Goal: Task Accomplishment & Management: Complete application form

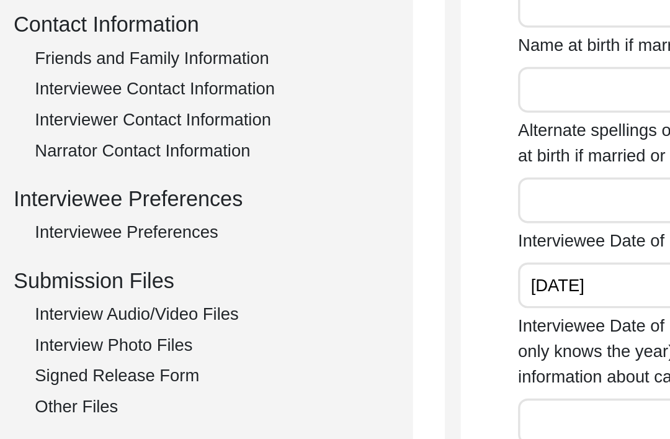
scroll to position [305, 0]
click at [105, 354] on div "Interview Photo Files" at bounding box center [186, 361] width 206 height 15
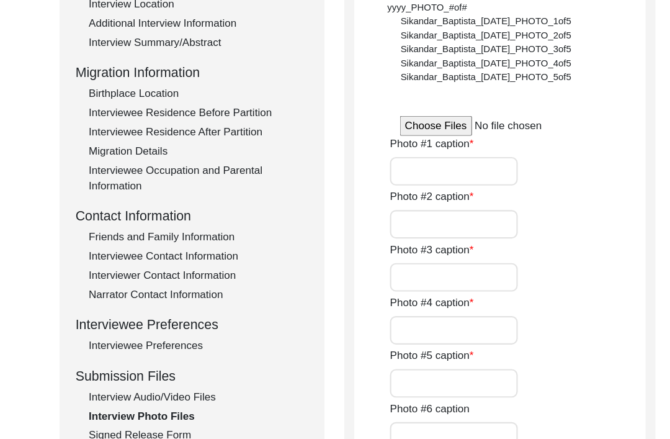
scroll to position [271, 0]
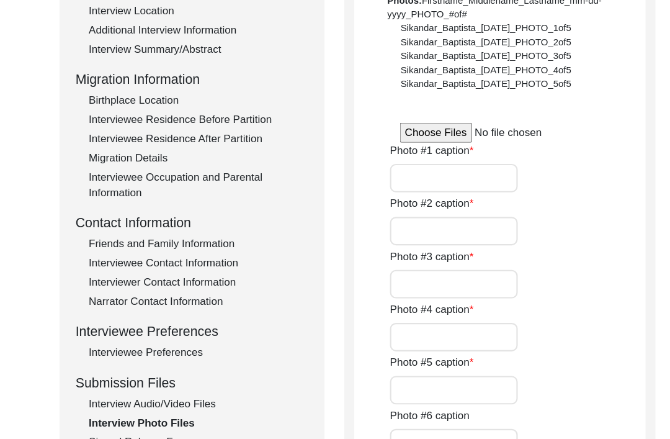
click at [429, 122] on input "file" at bounding box center [469, 124] width 188 height 19
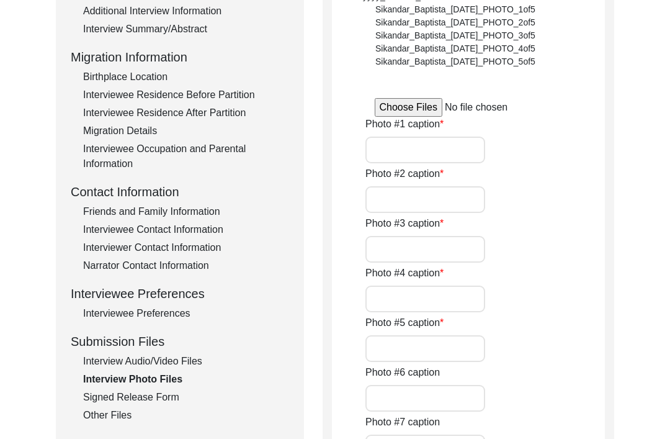
scroll to position [285, 0]
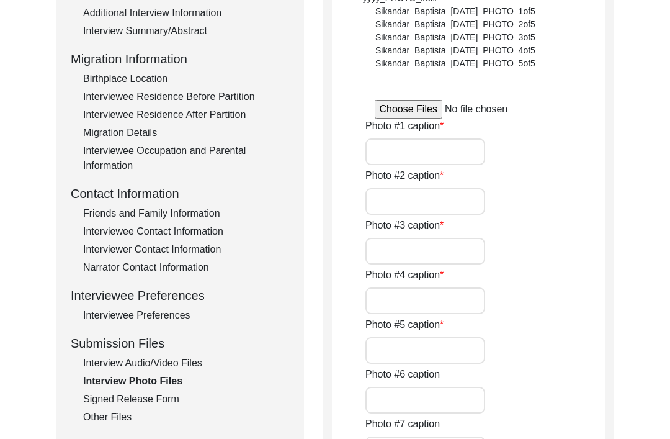
click at [191, 35] on div "Interview Summary/Abstract" at bounding box center [186, 31] width 206 height 15
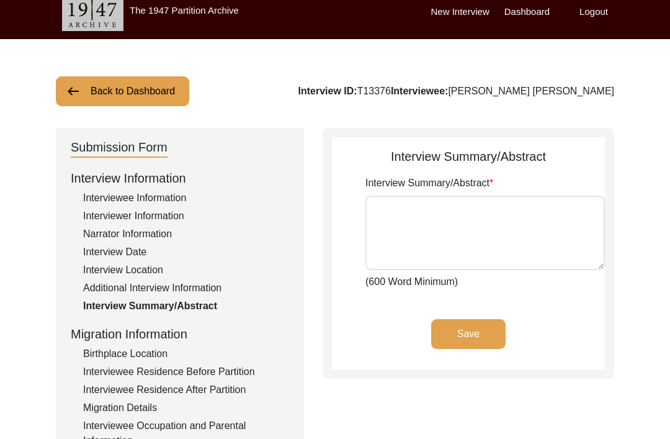
scroll to position [3, 0]
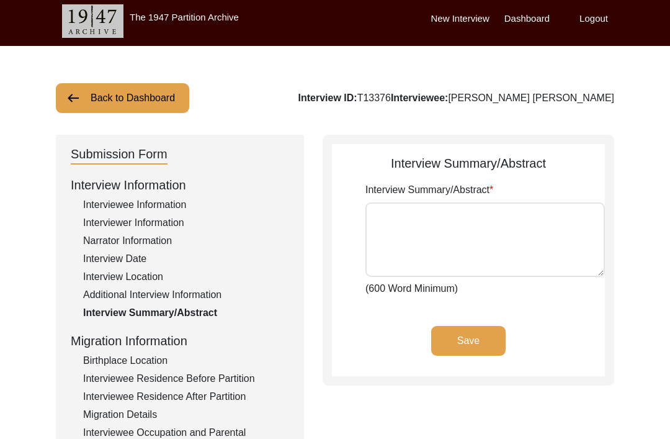
click at [398, 237] on textarea "Interview Summary/Abstract" at bounding box center [486, 240] width 240 height 74
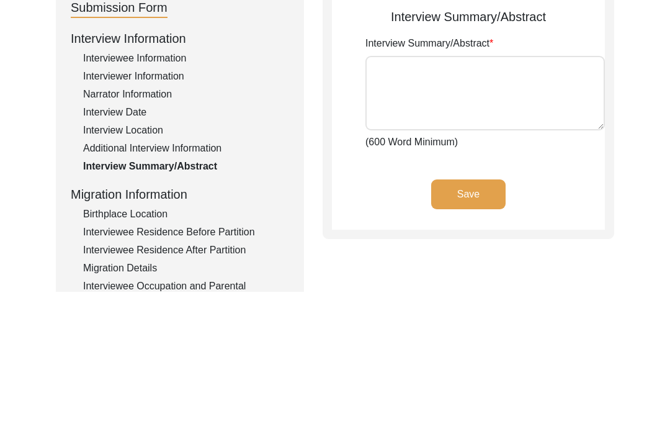
paste textarea "Lo. Ipsumdo Sit Ametcon, adi el 58-sedd-eiu tem, incid utla etdo m aliqua enima…"
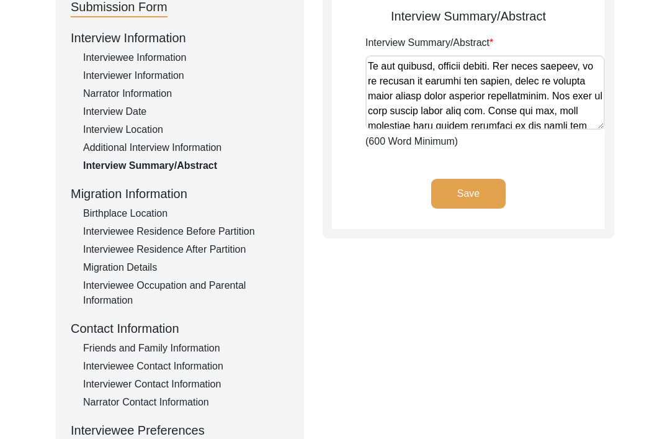
scroll to position [1057, 0]
click at [566, 83] on textarea "Interview Summary/Abstract" at bounding box center [486, 92] width 240 height 74
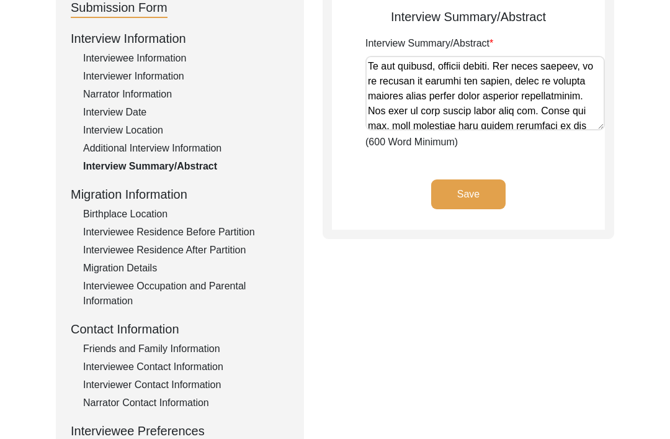
click at [398, 99] on textarea "Interview Summary/Abstract" at bounding box center [486, 93] width 240 height 74
click at [485, 92] on textarea "Interview Summary/Abstract" at bounding box center [486, 93] width 240 height 74
click at [490, 94] on textarea "Interview Summary/Abstract" at bounding box center [486, 93] width 240 height 74
type textarea "Lo. Ipsumdo Sit Ametcon, adi el 58-sedd-eiu tem, incid utla etdo m aliqua enima…"
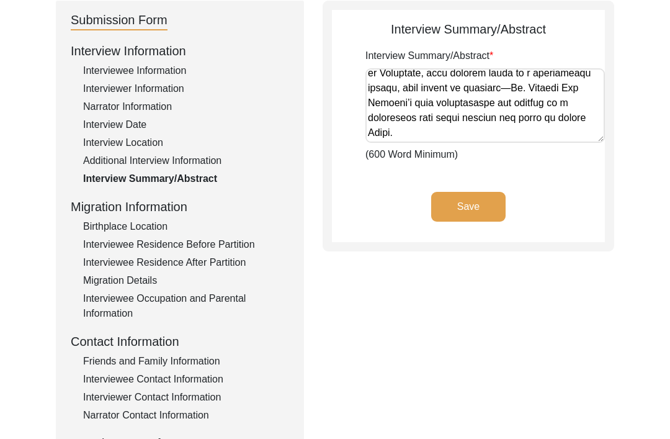
scroll to position [1837, 0]
click at [489, 199] on button "Save" at bounding box center [468, 207] width 74 height 30
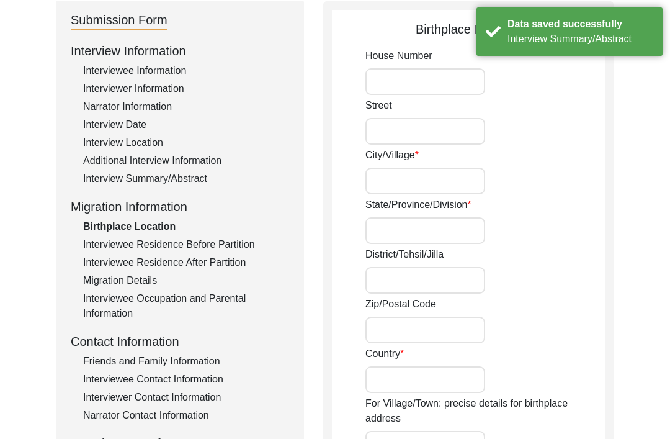
type input "[PERSON_NAME]"
type input "Jhang"
type input "Undivided [GEOGRAPHIC_DATA]"
type input "Ahmedpur Sial, [GEOGRAPHIC_DATA], Undivided [GEOGRAPHIC_DATA]"
type input "30.6841° N"
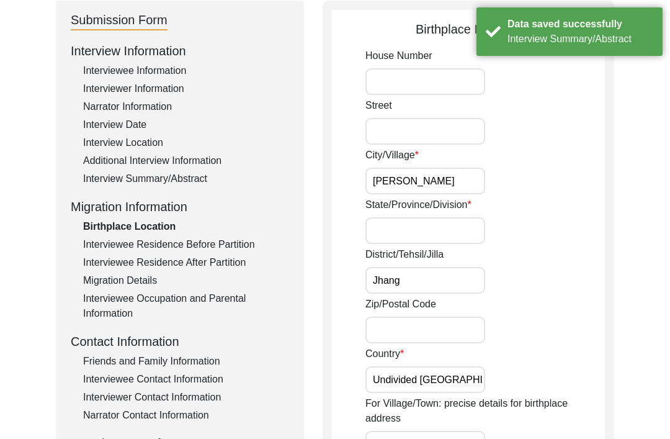
type input "71.7581° E"
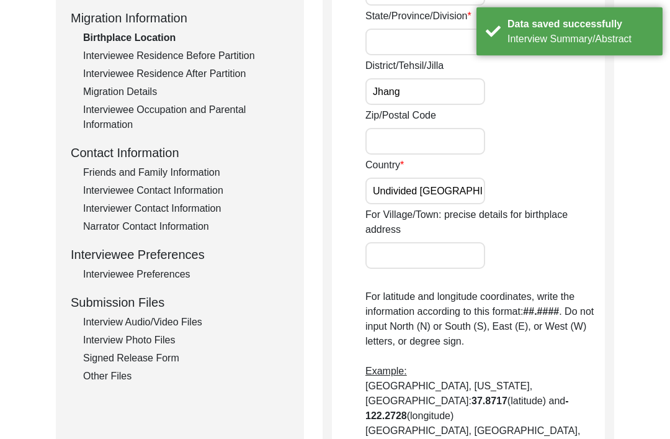
scroll to position [313, 0]
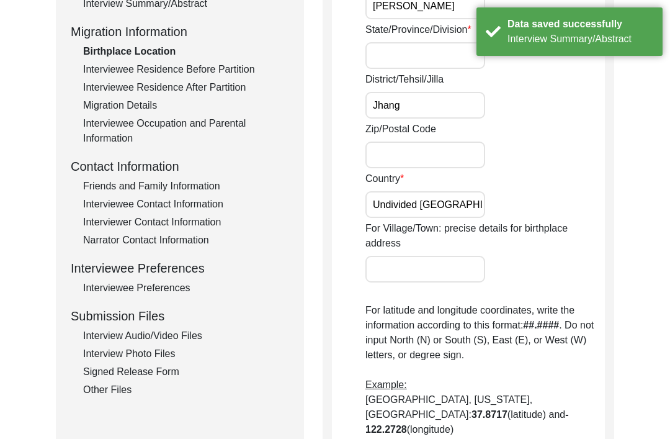
click at [188, 336] on div "Interview Audio/Video Files" at bounding box center [186, 335] width 206 height 15
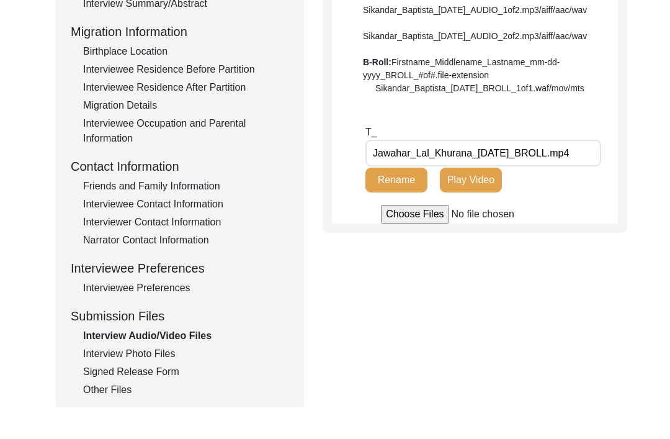
click at [163, 349] on div "Interview Photo Files" at bounding box center [186, 353] width 206 height 15
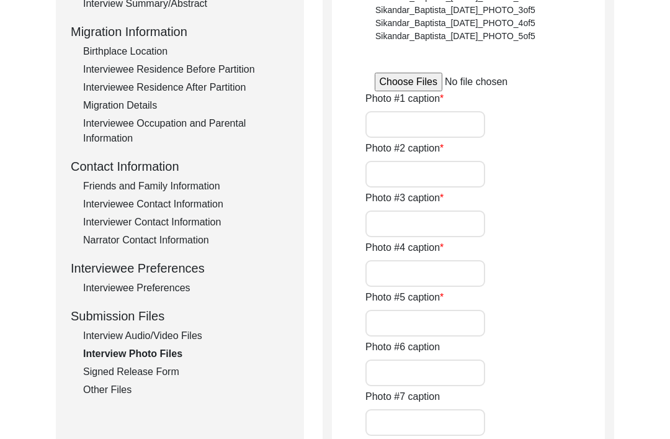
click at [413, 95] on label "Photo #1 caption" at bounding box center [405, 98] width 78 height 15
click at [413, 111] on input "Photo #1 caption" at bounding box center [426, 124] width 120 height 27
click at [419, 80] on input "file" at bounding box center [469, 82] width 188 height 19
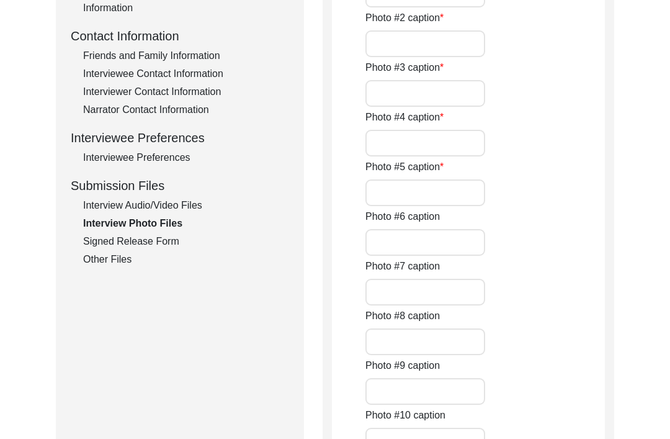
scroll to position [429, 0]
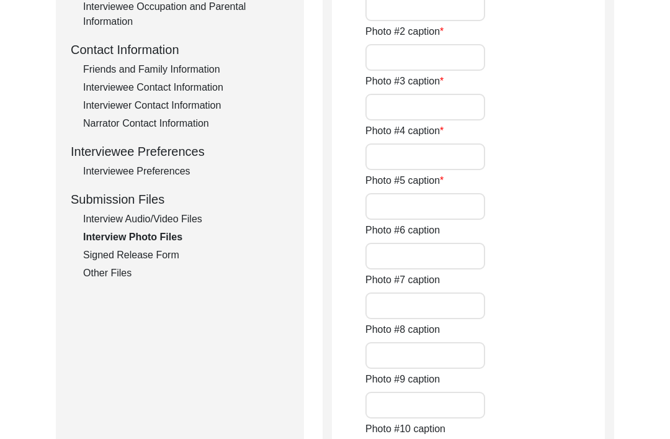
click at [187, 249] on div "Signed Release Form" at bounding box center [186, 255] width 206 height 15
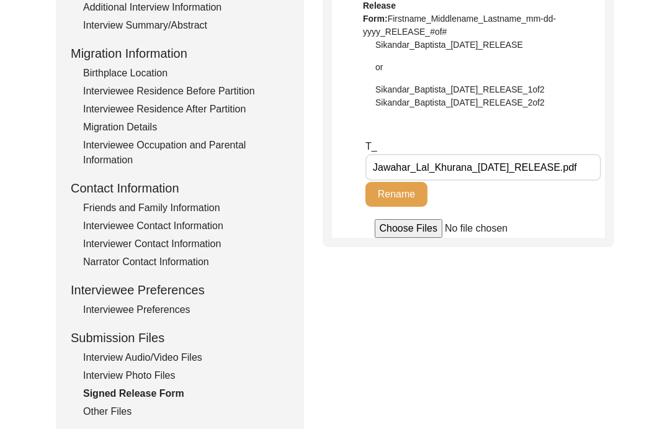
click at [189, 355] on div "Interview Audio/Video Files" at bounding box center [186, 358] width 206 height 15
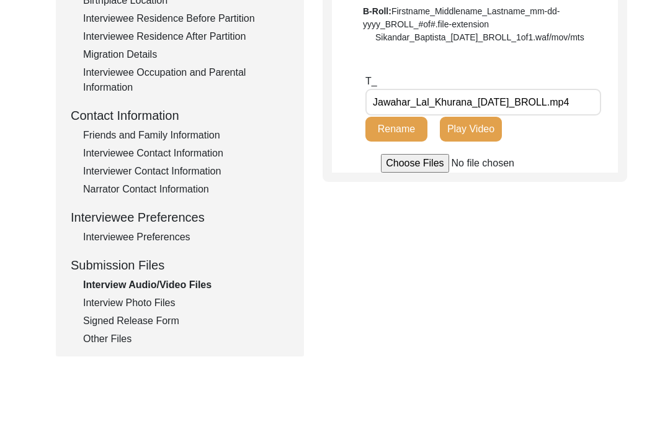
scroll to position [364, 0]
click at [132, 344] on div "Other Files" at bounding box center [186, 338] width 206 height 15
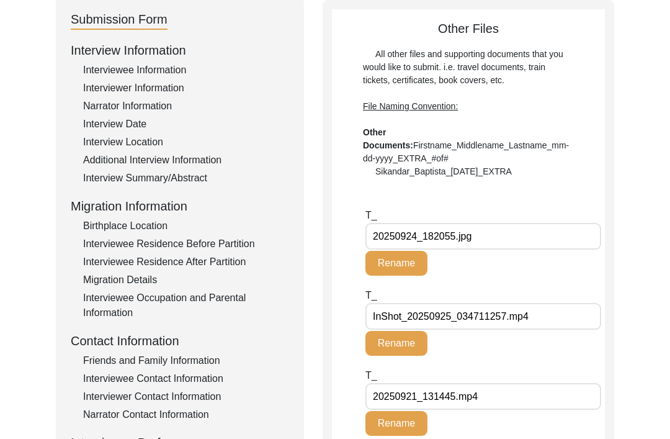
scroll to position [139, 0]
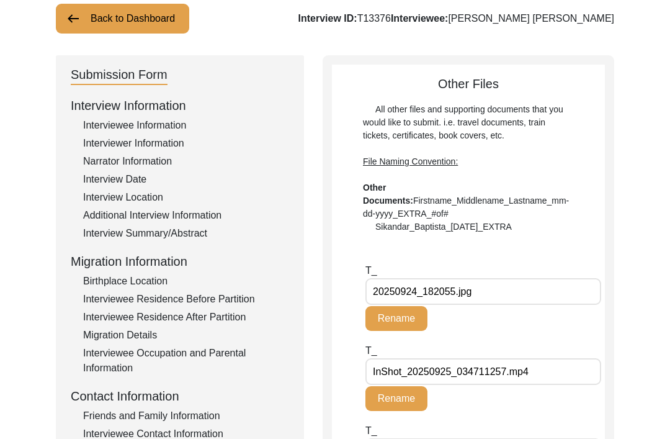
click at [508, 375] on input "InShot_20250925_034711257.mp4" at bounding box center [484, 371] width 236 height 27
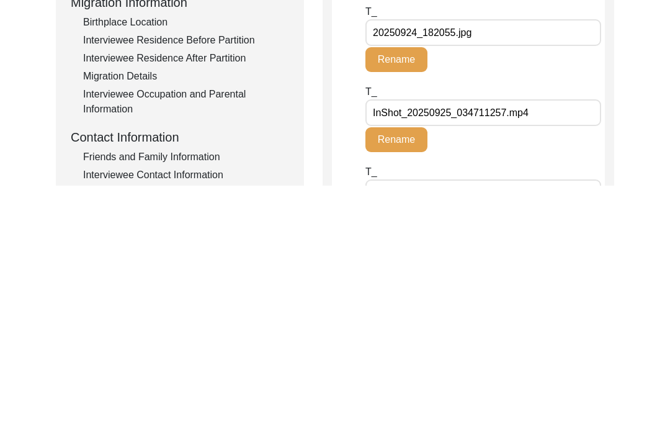
click at [539, 352] on input "InShot_20250925_034711257.mp4" at bounding box center [484, 365] width 236 height 27
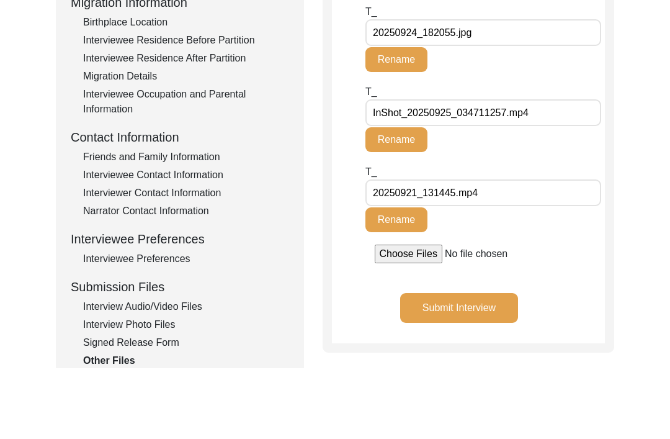
scroll to position [287, 0]
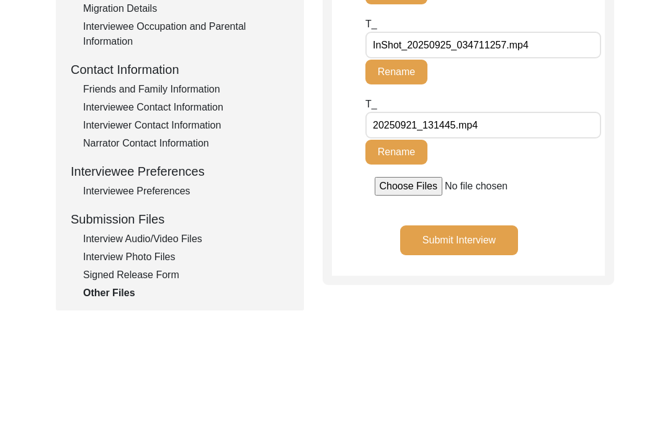
click at [545, 235] on input "20250921_131445.mp4" at bounding box center [484, 248] width 236 height 27
type input "2"
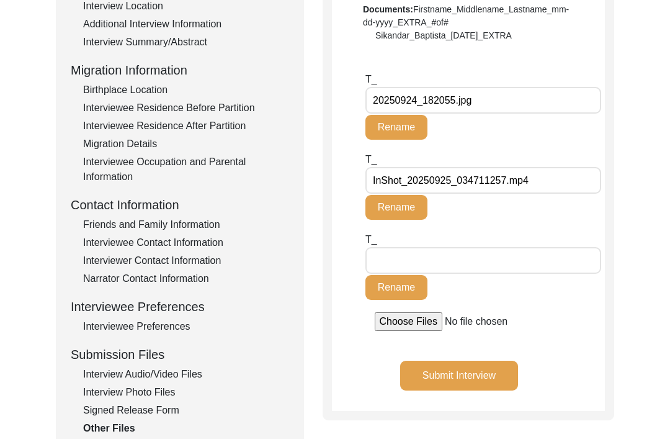
click at [518, 184] on input "InShot_20250925_034711257.mp4" at bounding box center [484, 181] width 236 height 27
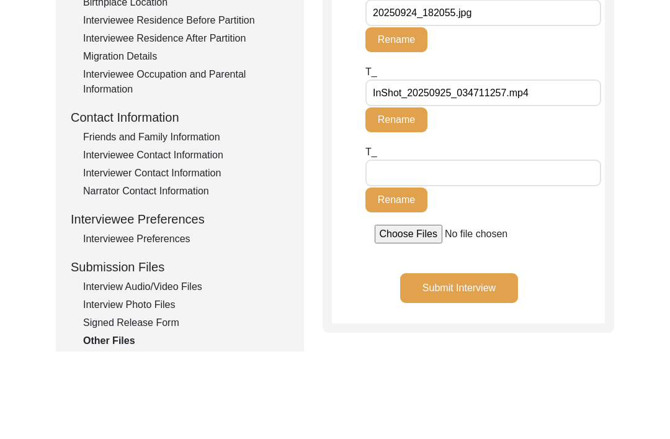
click at [557, 168] on input "InShot_20250925_034711257.mp4" at bounding box center [484, 181] width 236 height 27
type input "InShot_2"
click at [534, 20] on input "20250924_182055.jpg" at bounding box center [484, 12] width 236 height 27
type input "2"
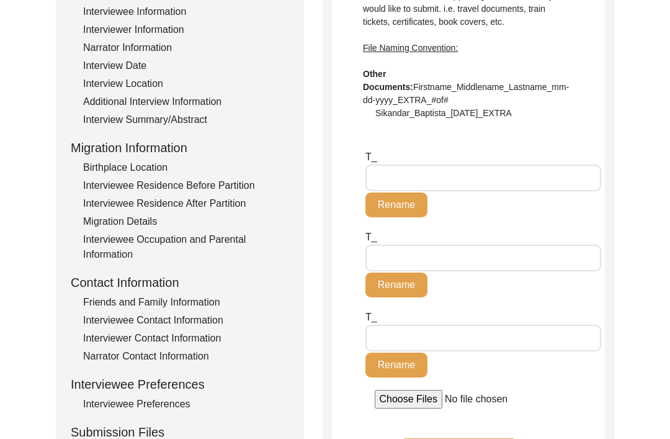
scroll to position [196, 0]
click at [400, 202] on button "Rename" at bounding box center [397, 205] width 62 height 25
click at [421, 281] on button "Rename" at bounding box center [397, 284] width 62 height 25
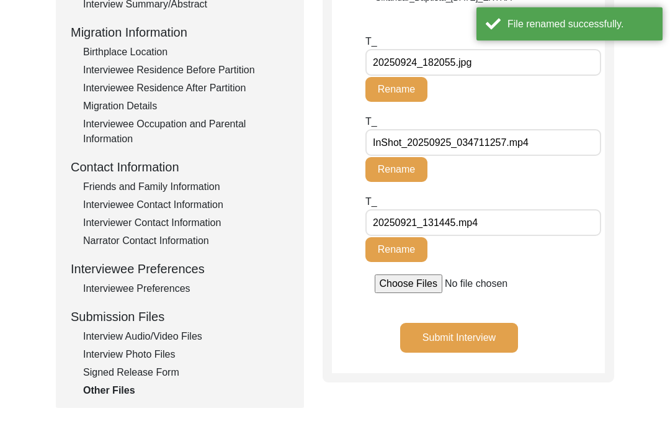
scroll to position [295, 0]
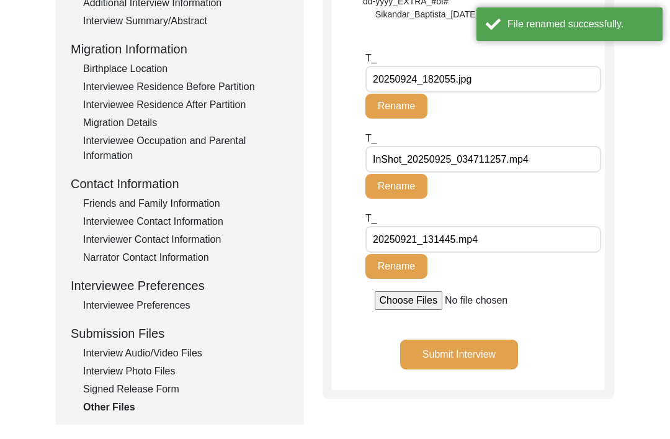
click at [182, 350] on div "Interview Audio/Video Files" at bounding box center [186, 353] width 206 height 15
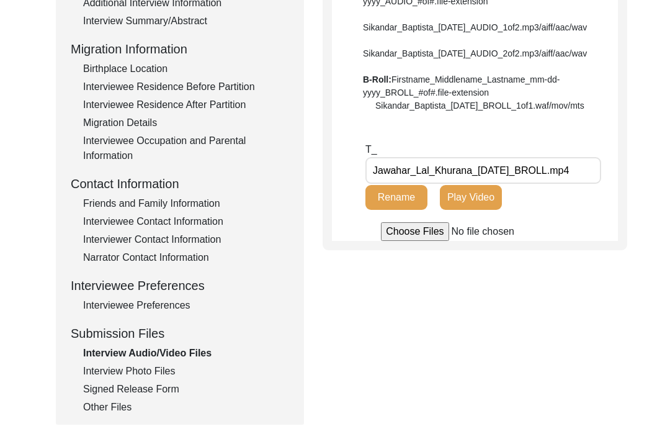
click at [158, 369] on div "Interview Photo Files" at bounding box center [186, 371] width 206 height 15
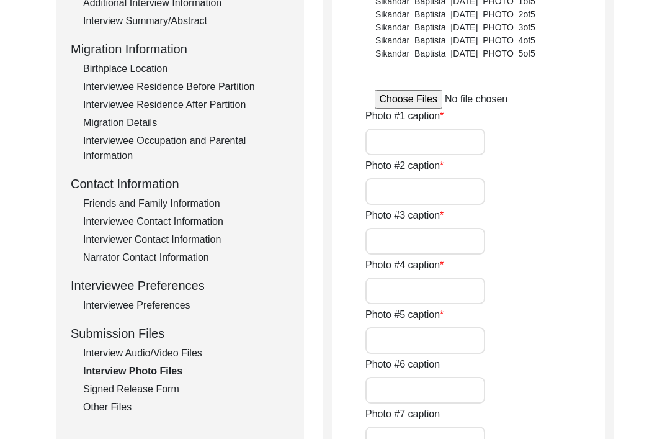
scroll to position [325, 0]
